Goal: Navigation & Orientation: Find specific page/section

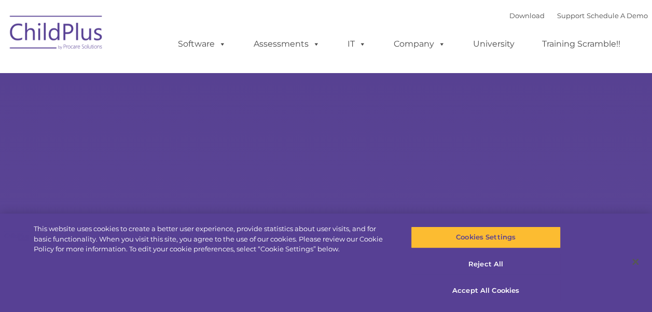
select select "MEDIUM"
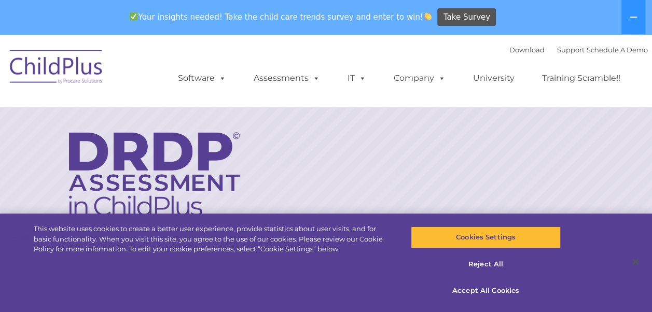
click at [402, 50] on div "Download Support | Schedule A Demo  MENU MENU Software ChildPlus: The original…" at bounding box center [402, 70] width 491 height 57
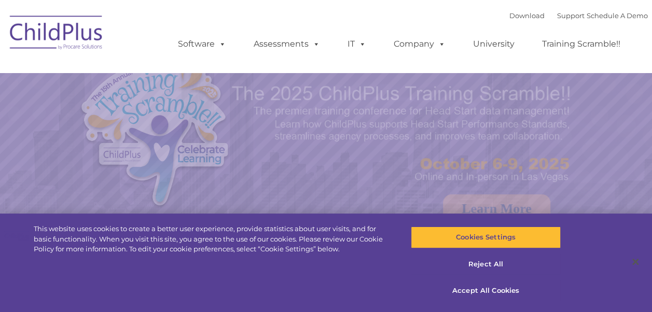
select select "MEDIUM"
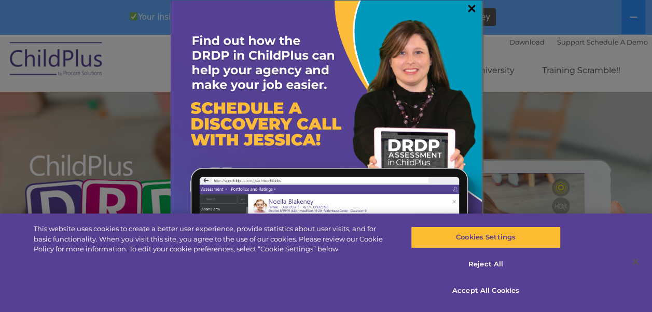
click at [468, 7] on link "×" at bounding box center [472, 8] width 12 height 10
